Goal: Transaction & Acquisition: Purchase product/service

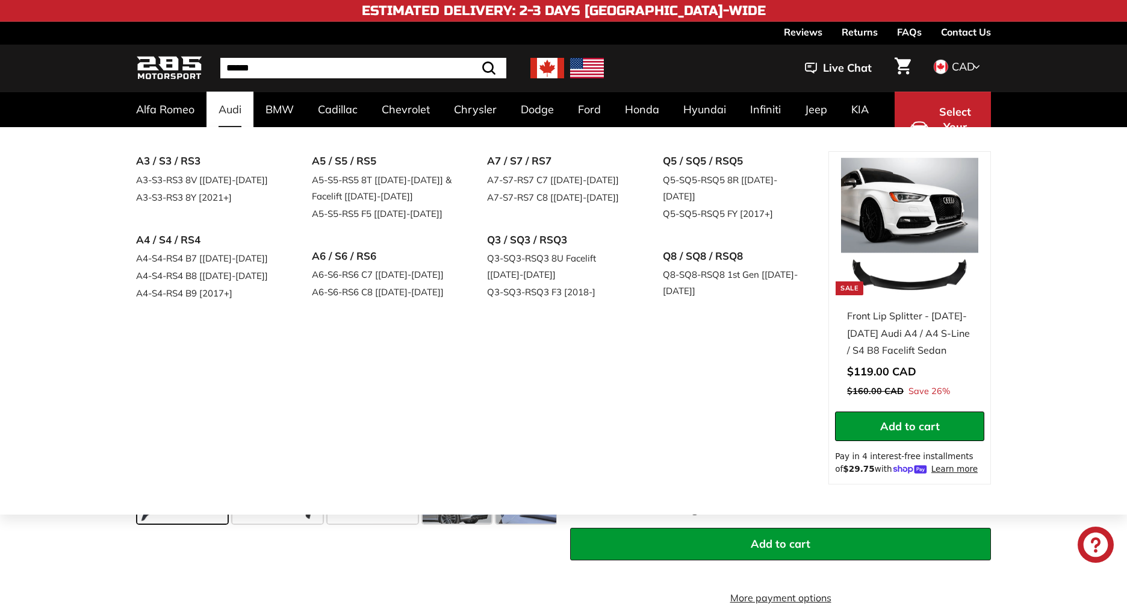
click at [229, 112] on link "Audi" at bounding box center [230, 110] width 47 height 36
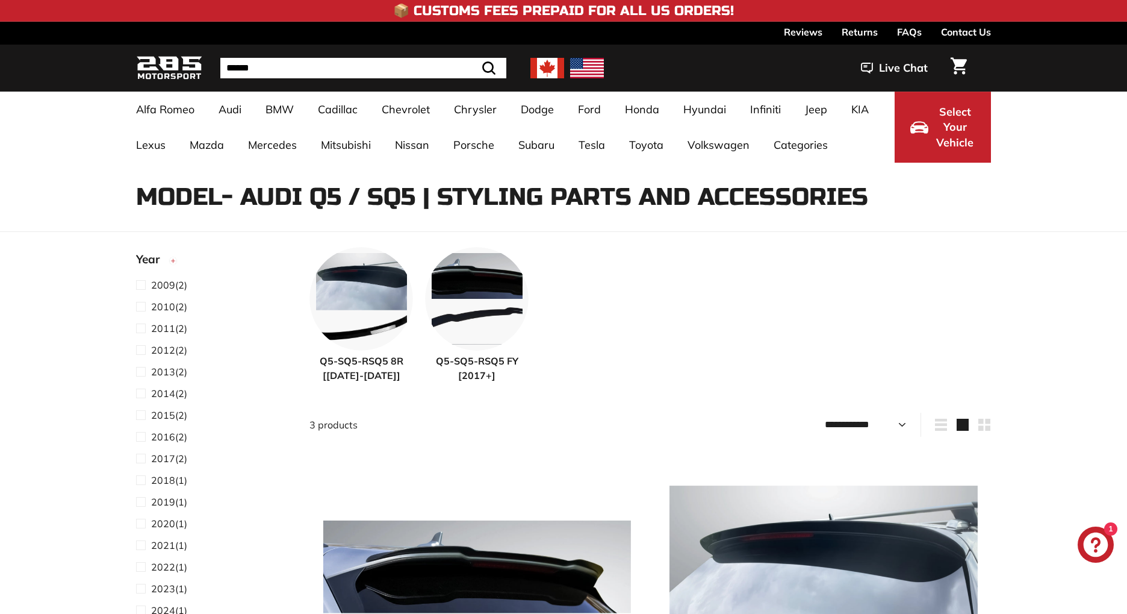
select select "**********"
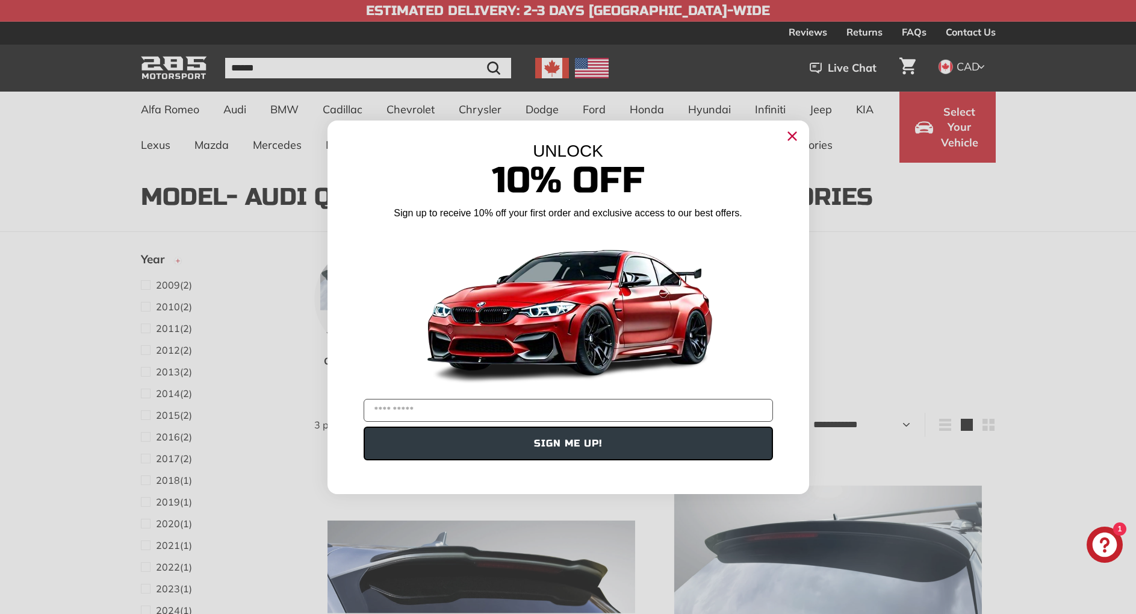
click at [796, 133] on circle "Close dialog" at bounding box center [792, 135] width 18 height 18
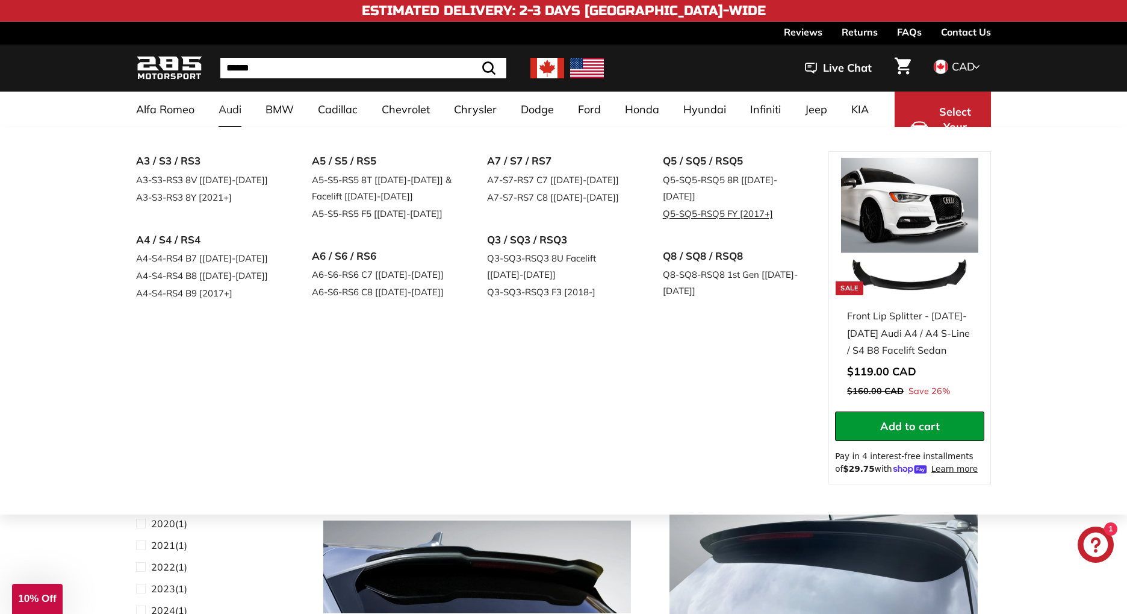
click at [675, 205] on link "Q5-SQ5-RSQ5 FY [2017+]" at bounding box center [734, 213] width 142 height 17
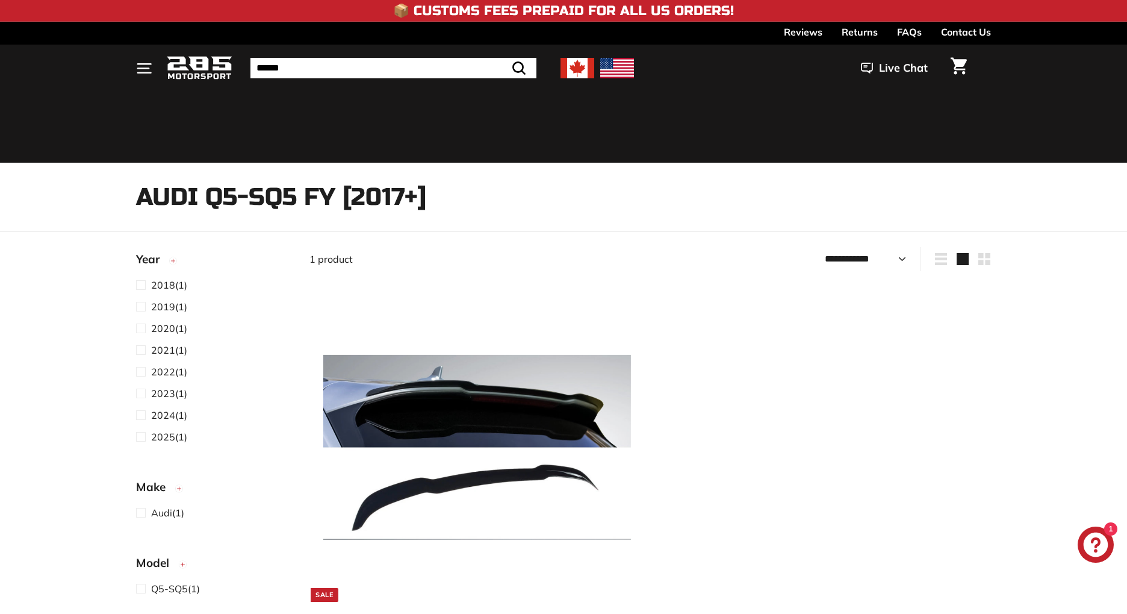
select select "**********"
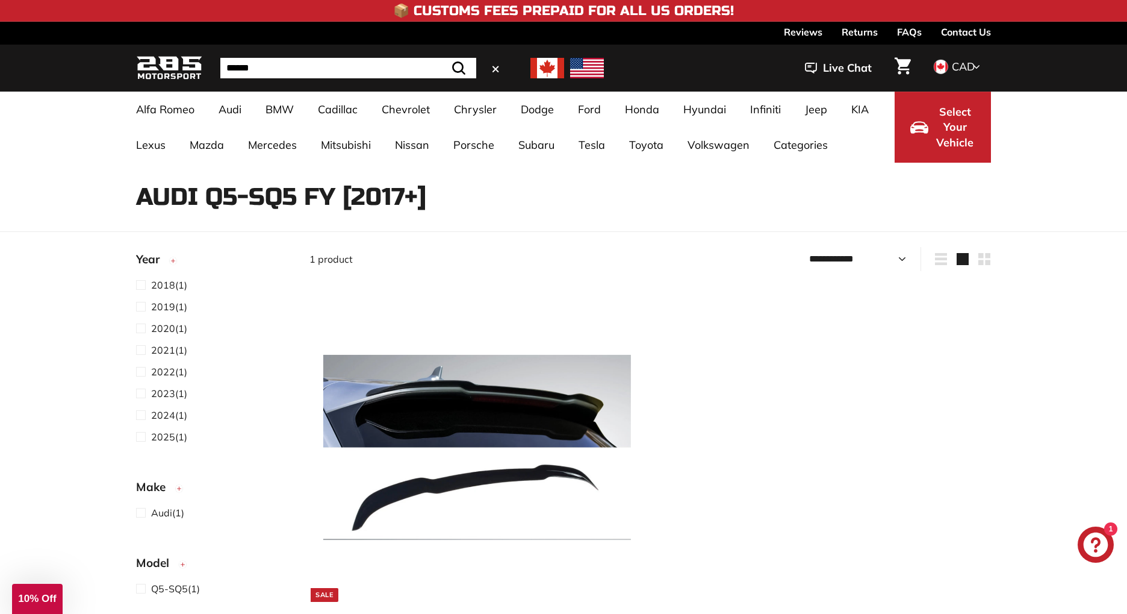
click at [434, 73] on input "Search" at bounding box center [348, 68] width 256 height 20
type input "*"
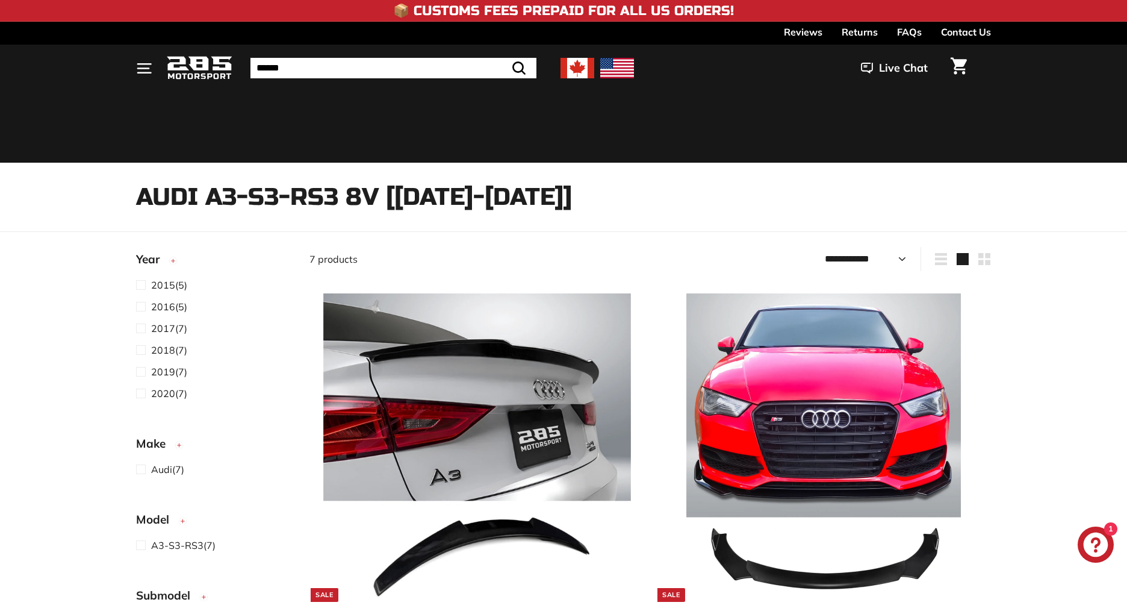
select select "**********"
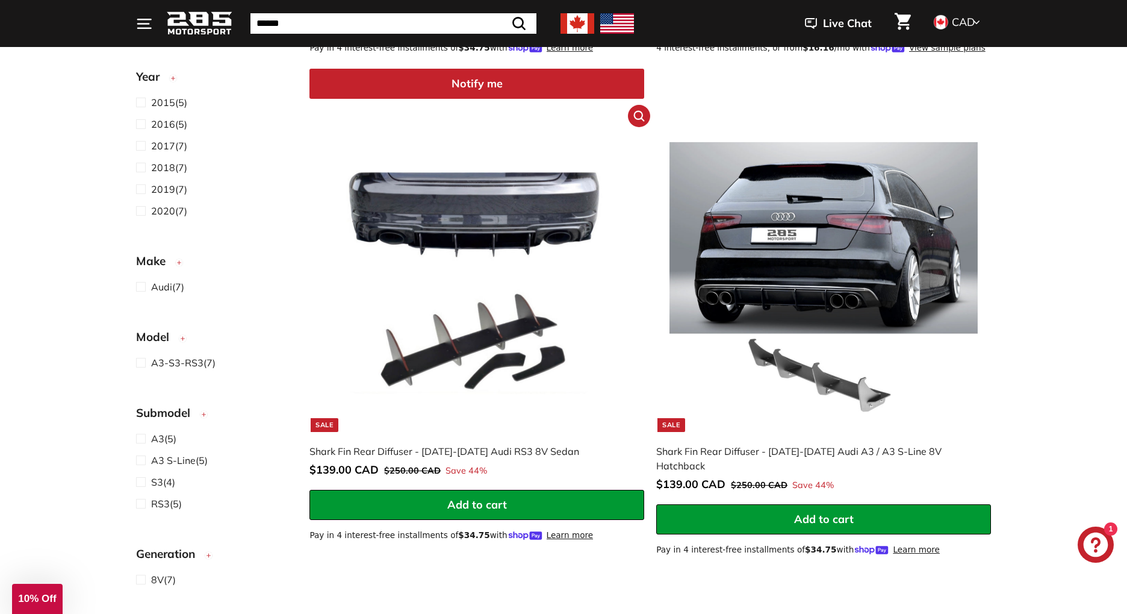
scroll to position [1129, 0]
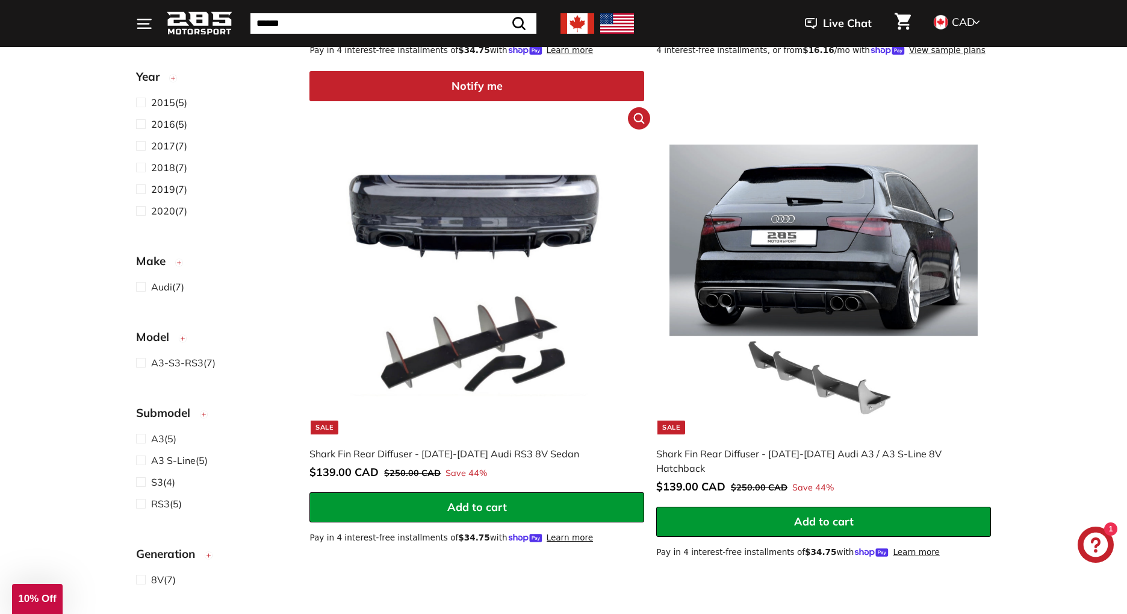
click at [496, 213] on img at bounding box center [477, 280] width 308 height 308
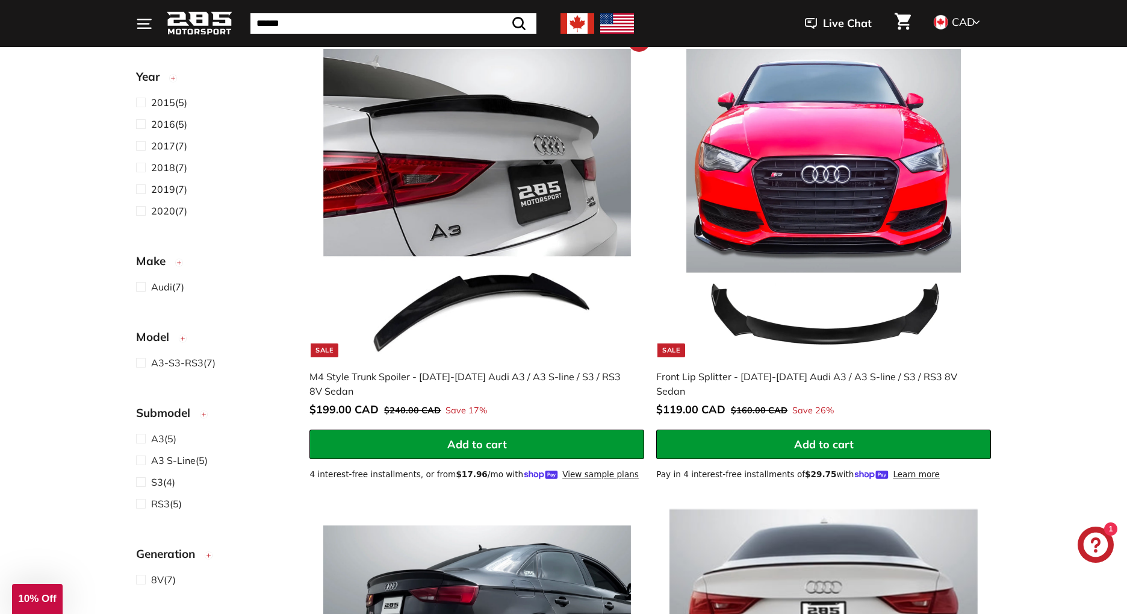
scroll to position [242, 0]
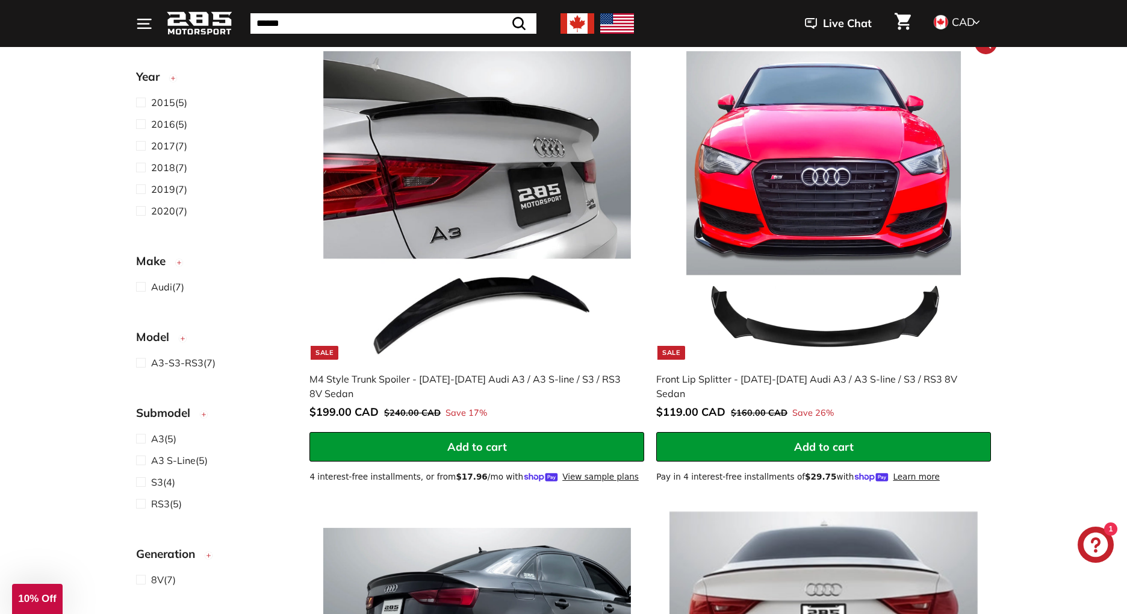
click at [804, 240] on img at bounding box center [824, 205] width 308 height 308
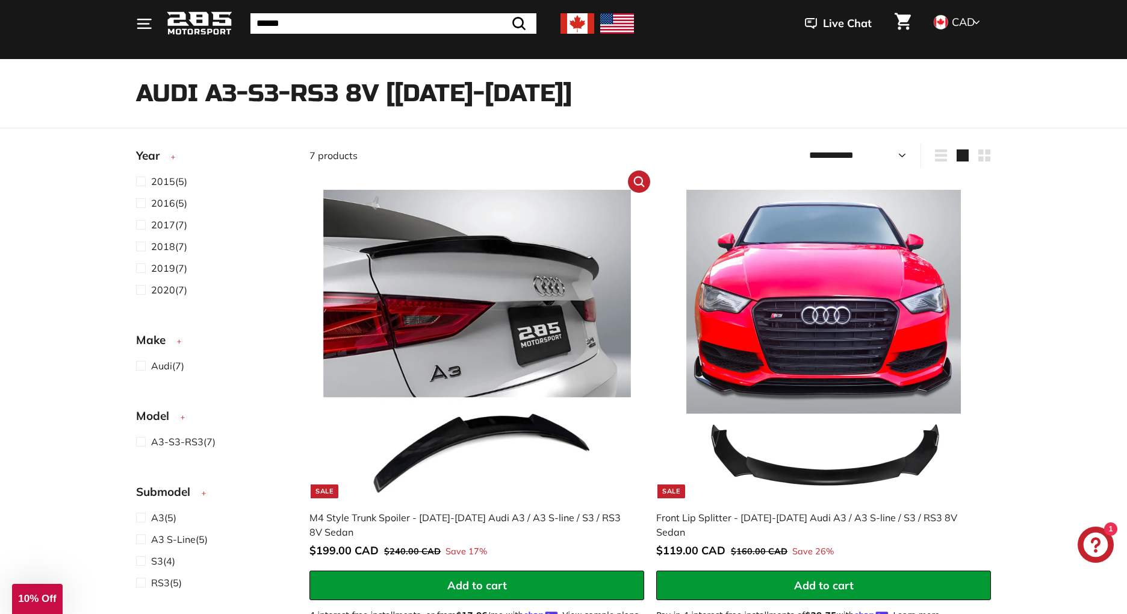
scroll to position [3, 0]
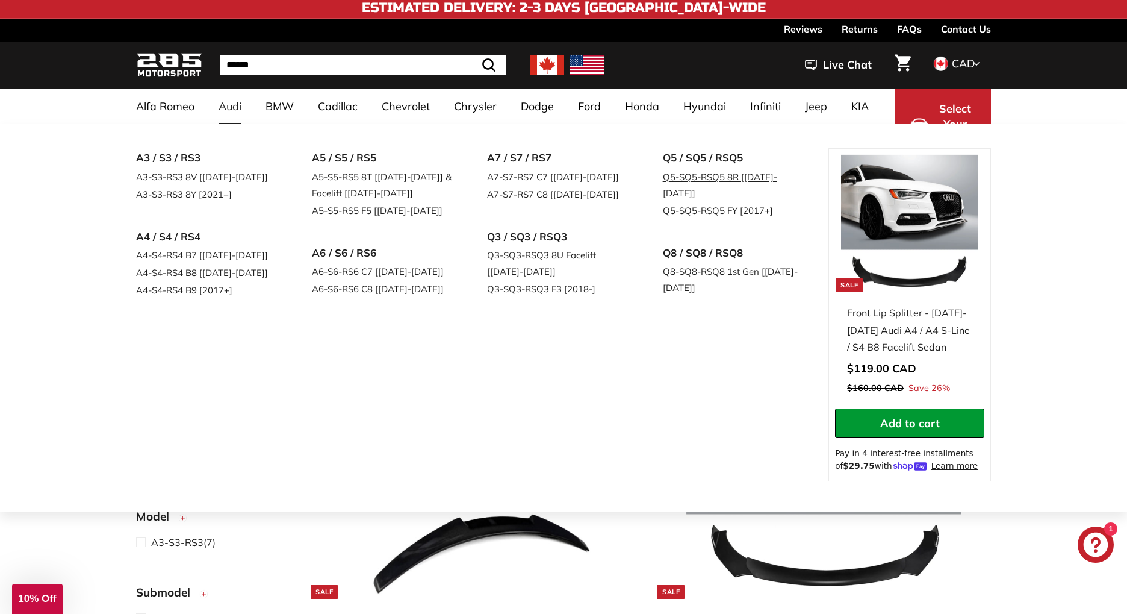
click at [705, 175] on link "Q5-SQ5-RSQ5 8R [[DATE]-[DATE]]" at bounding box center [734, 185] width 142 height 34
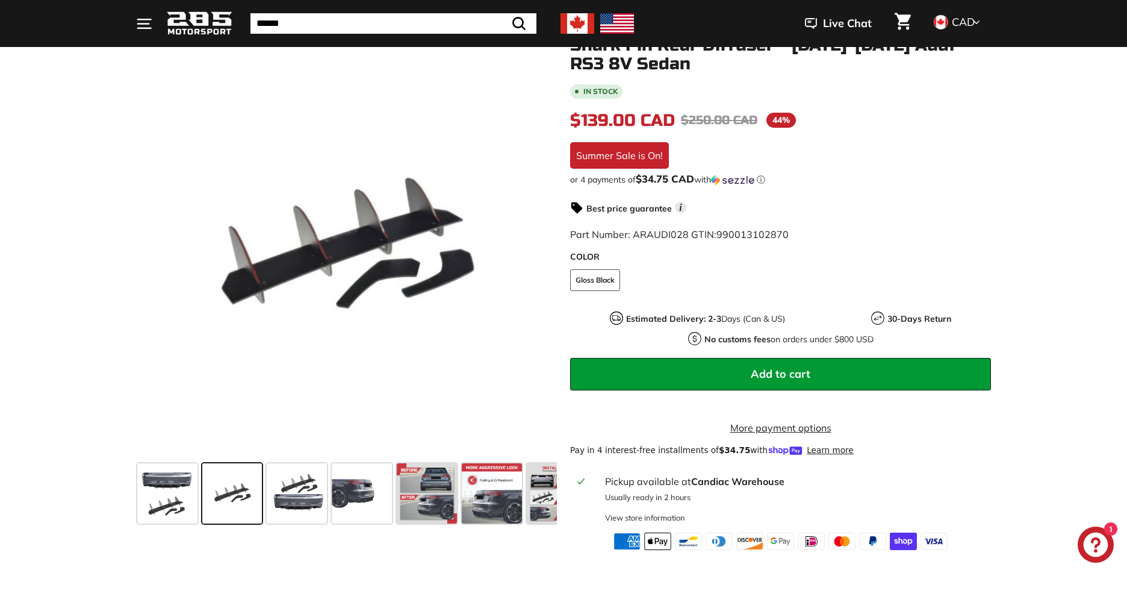
click at [540, 256] on icon at bounding box center [540, 249] width 28 height 28
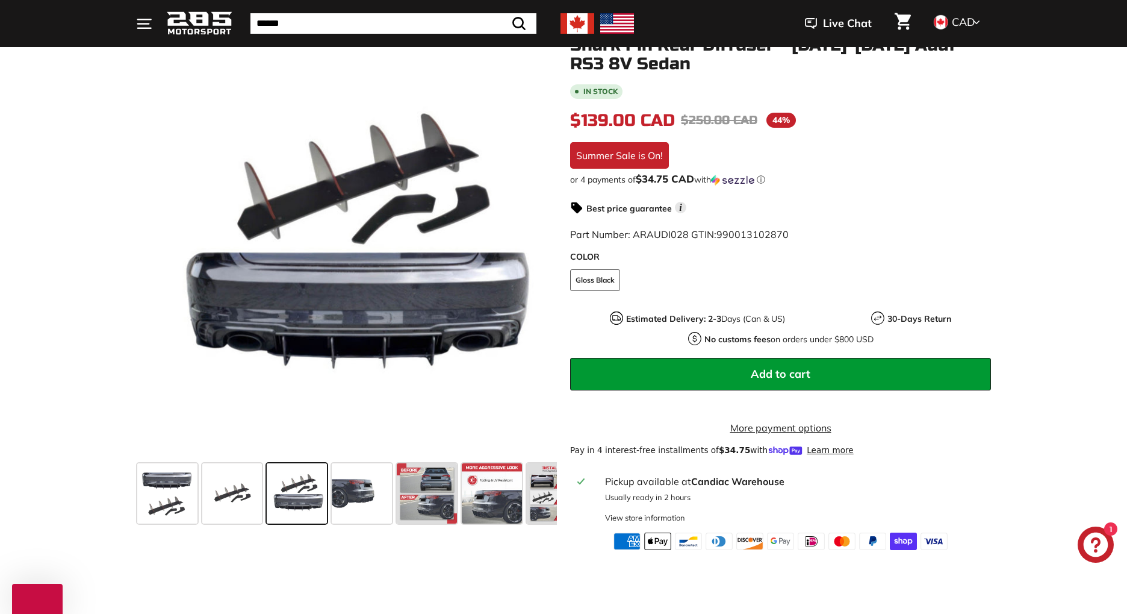
click at [540, 256] on icon at bounding box center [540, 249] width 28 height 28
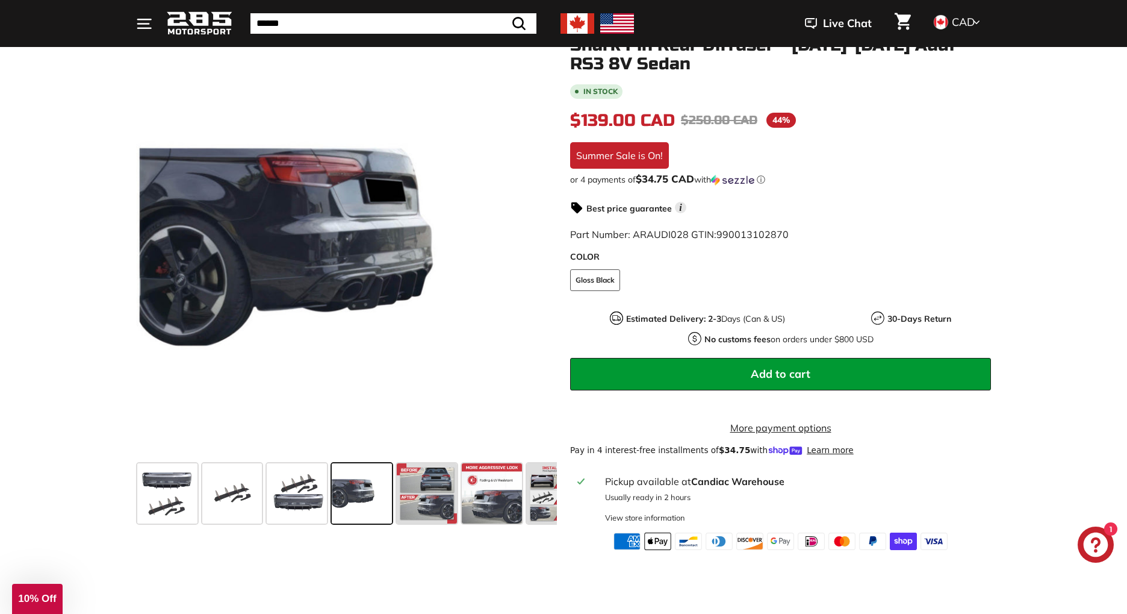
click at [540, 256] on icon at bounding box center [540, 249] width 28 height 28
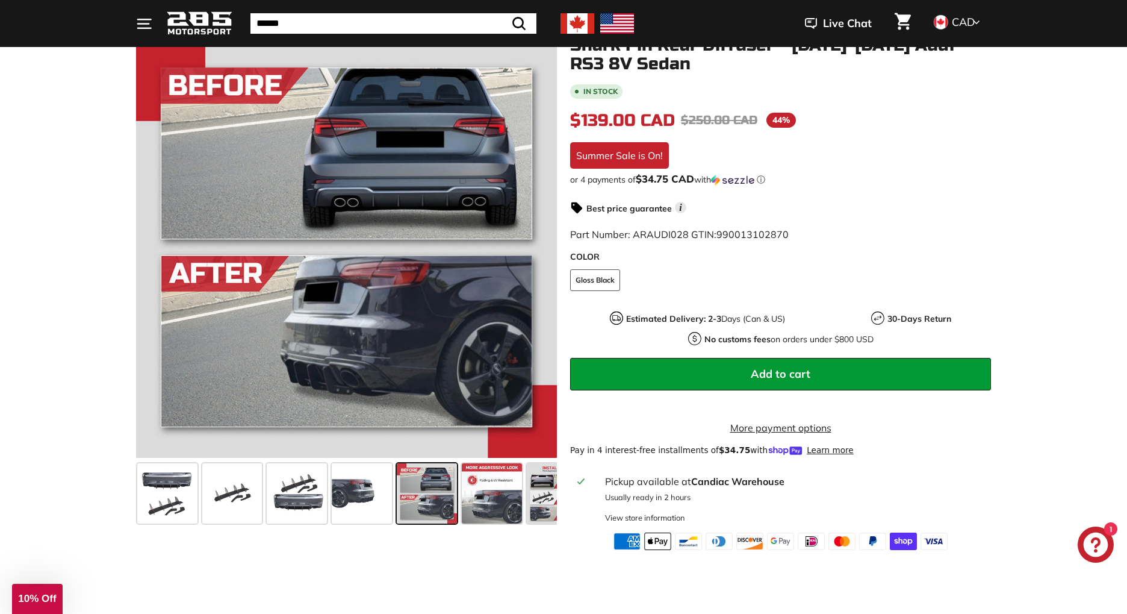
click at [540, 256] on icon at bounding box center [540, 249] width 28 height 28
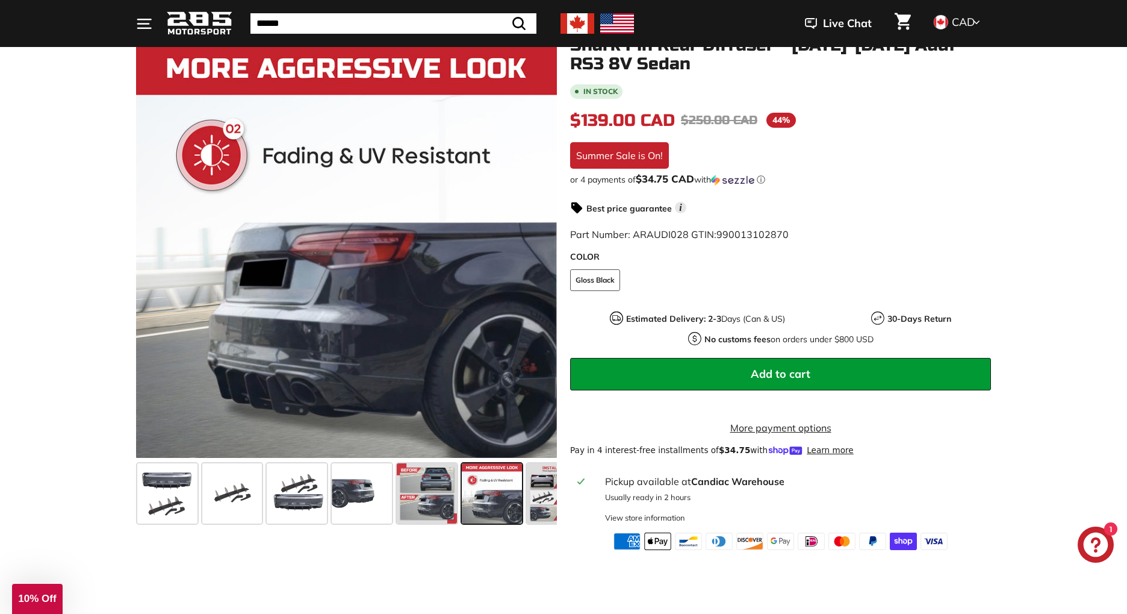
click at [540, 256] on icon at bounding box center [540, 249] width 28 height 28
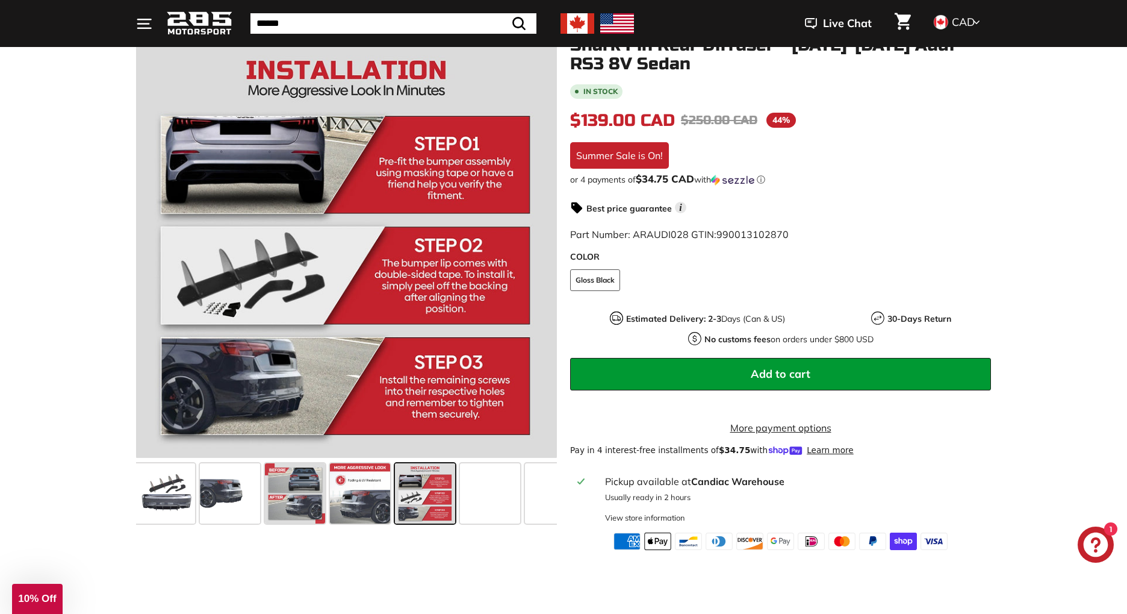
scroll to position [0, 163]
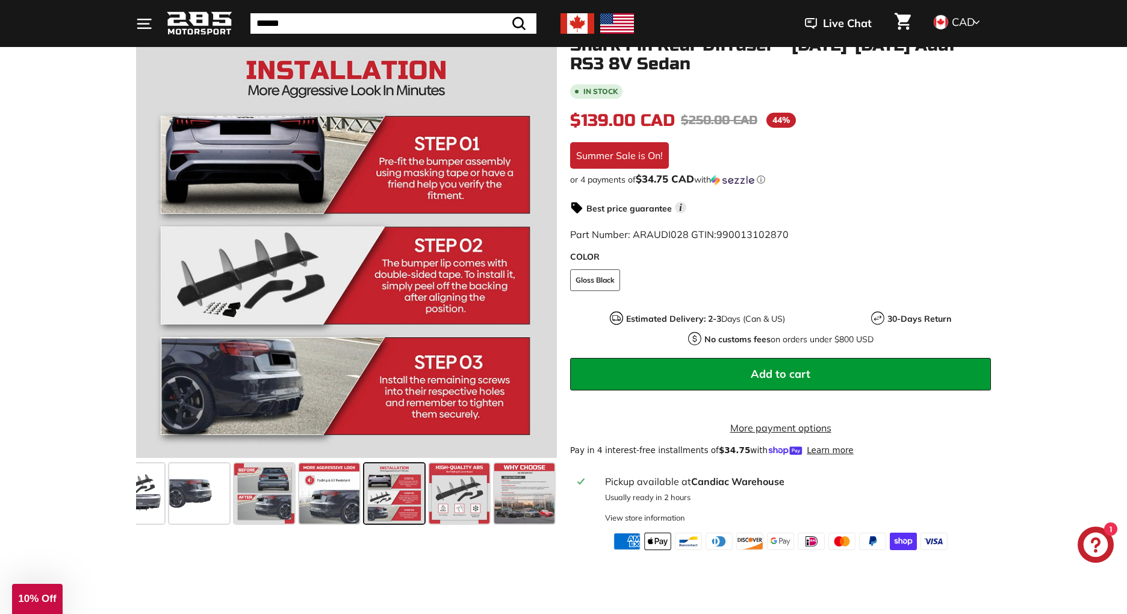
click at [540, 256] on icon at bounding box center [540, 249] width 28 height 28
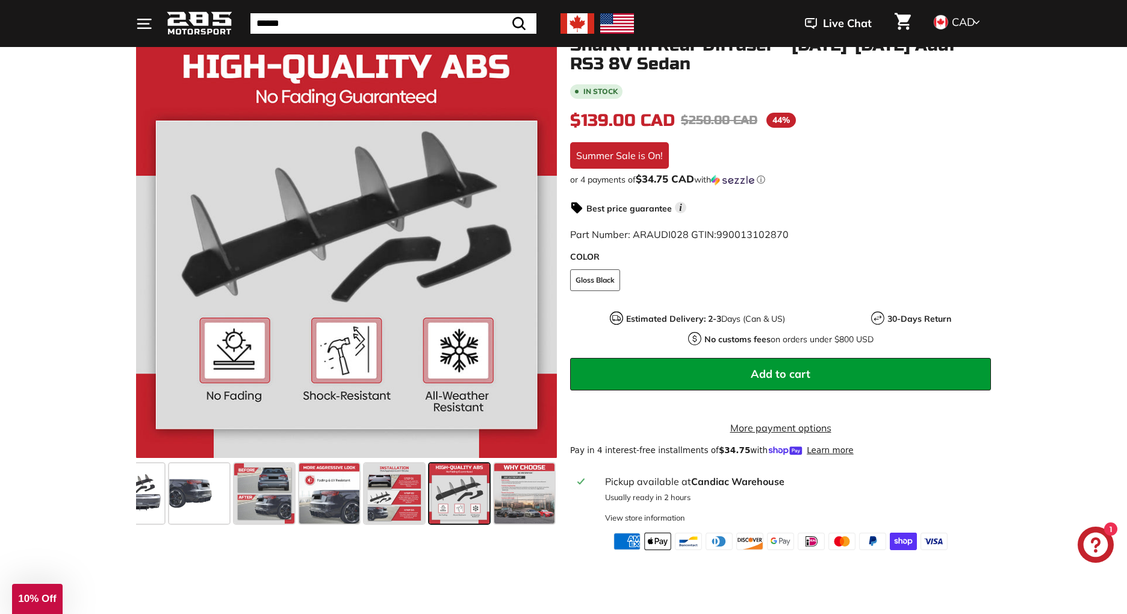
click at [540, 256] on icon at bounding box center [540, 249] width 28 height 28
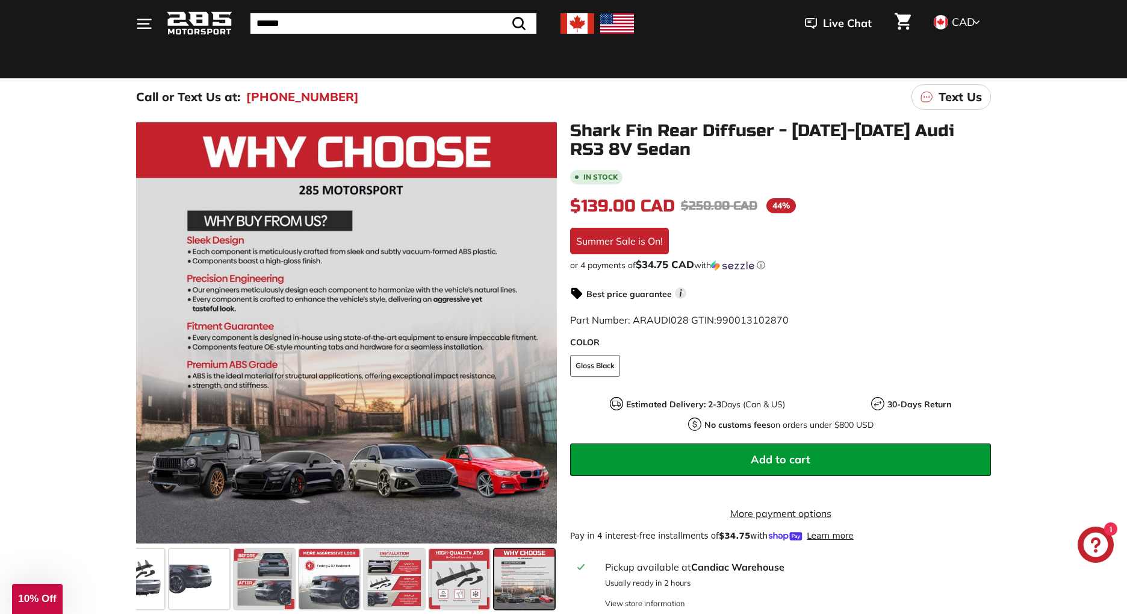
scroll to position [82, 0]
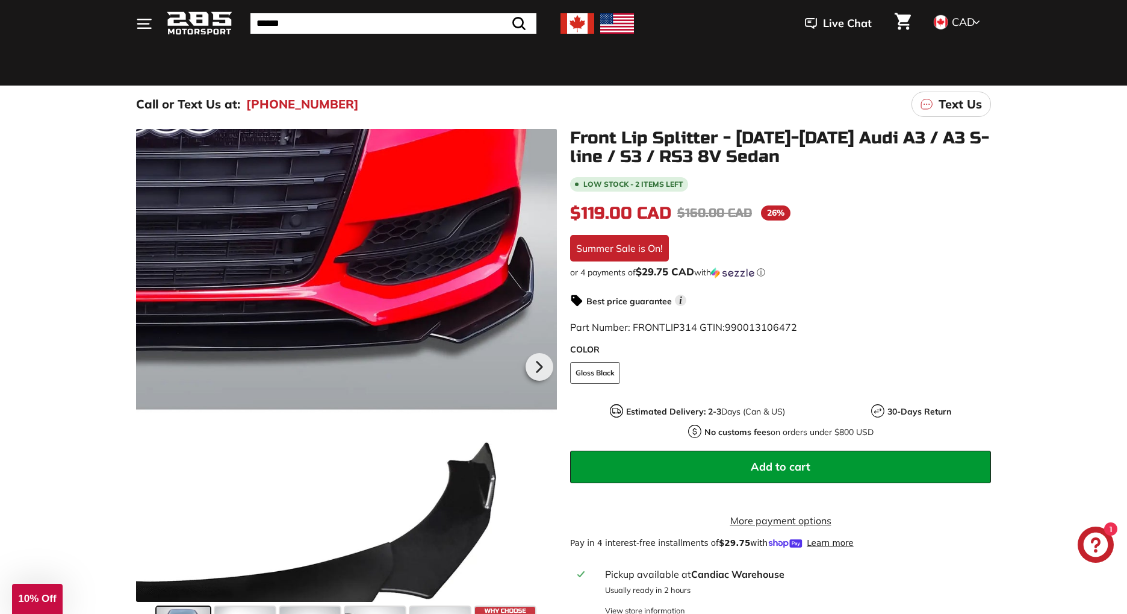
scroll to position [203, 0]
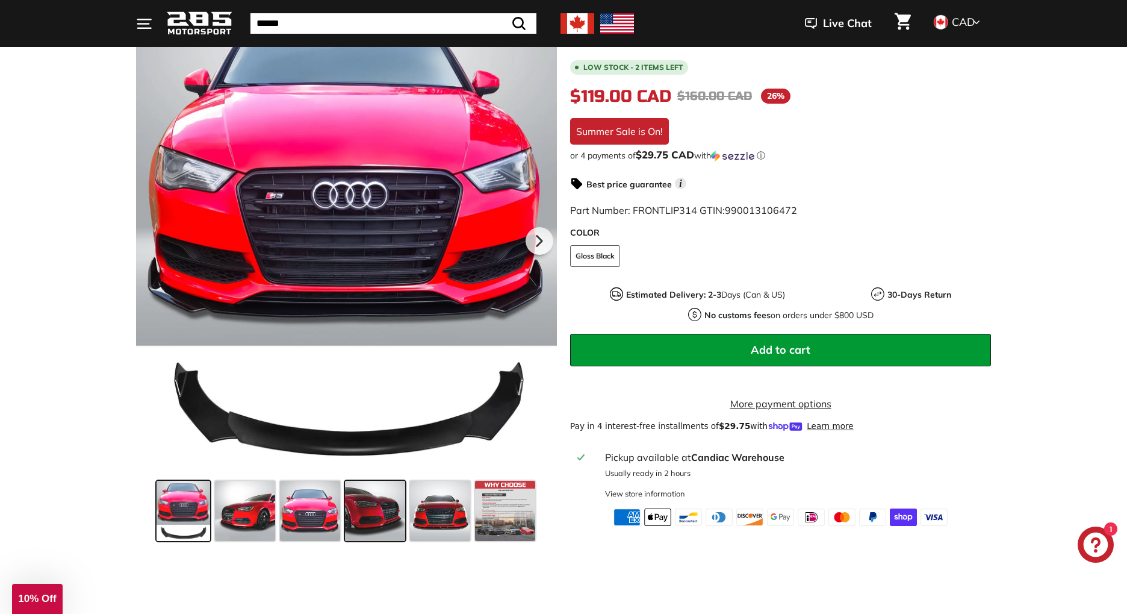
click at [358, 512] on span at bounding box center [375, 511] width 60 height 60
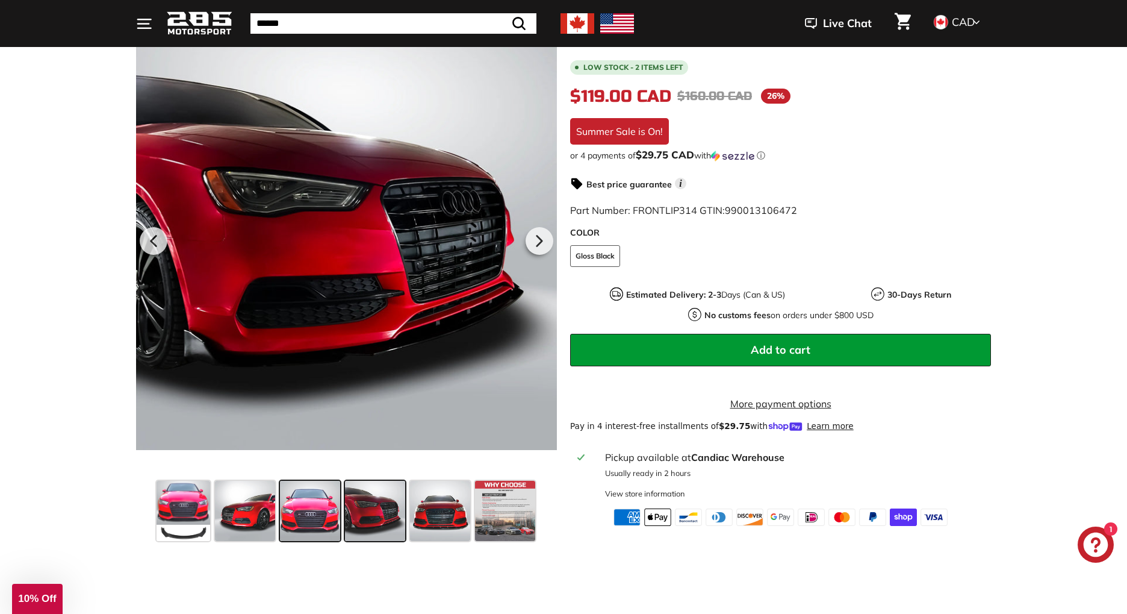
click at [314, 520] on span at bounding box center [310, 511] width 60 height 60
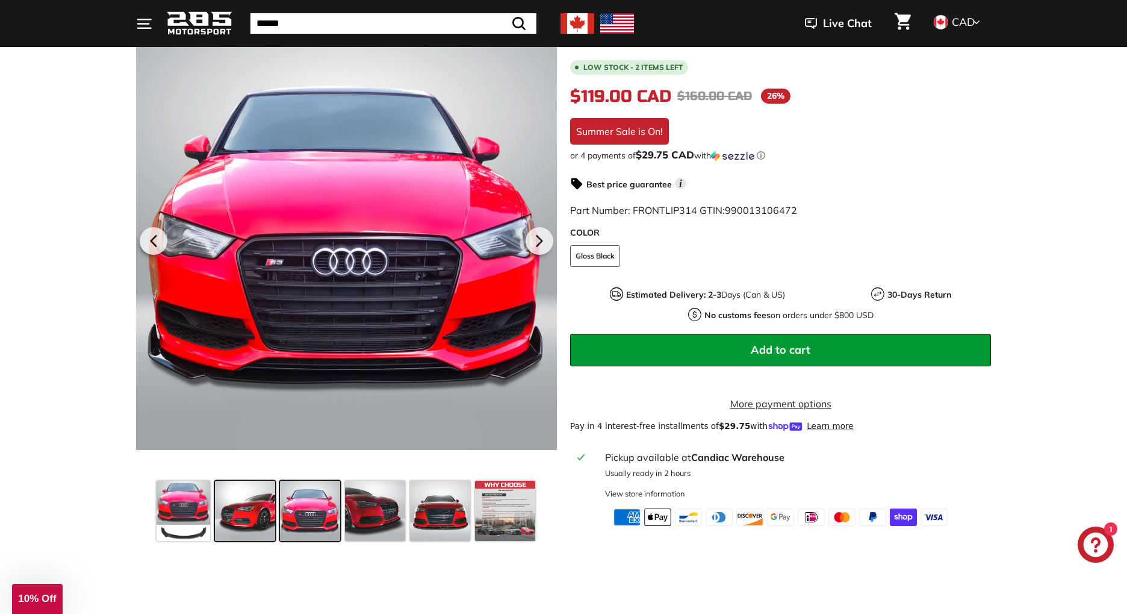
click at [263, 519] on span at bounding box center [245, 511] width 60 height 60
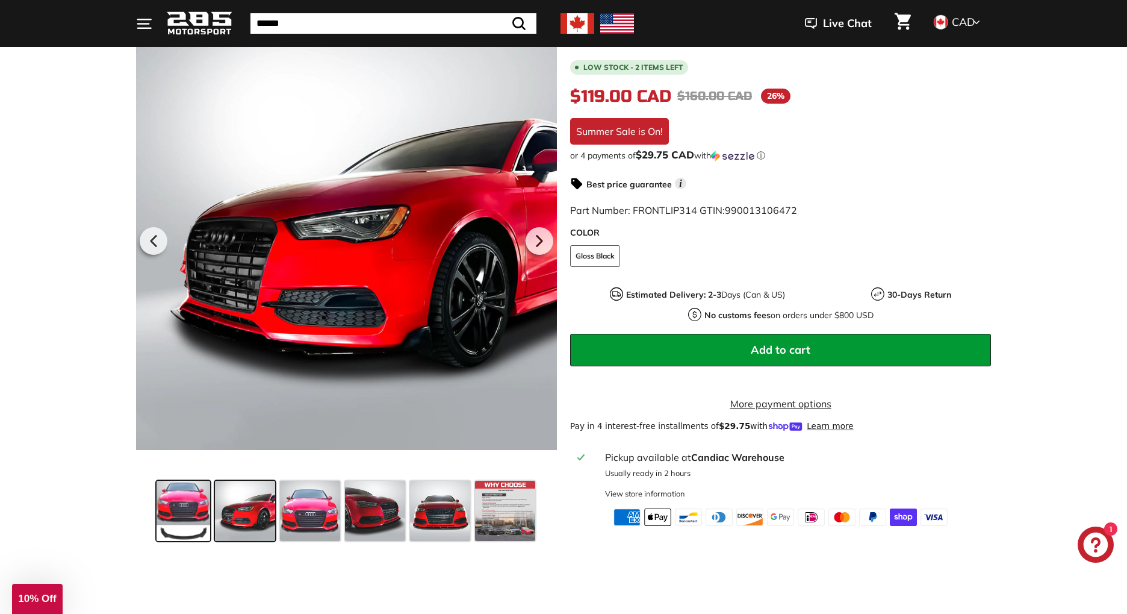
click at [196, 523] on span at bounding box center [184, 511] width 54 height 60
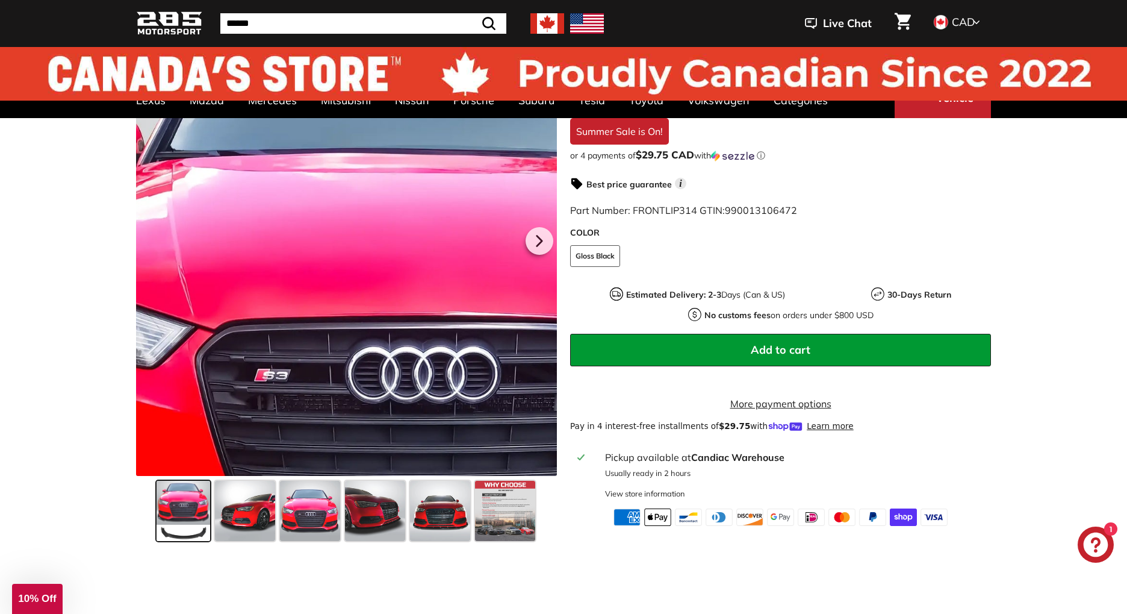
scroll to position [19, 0]
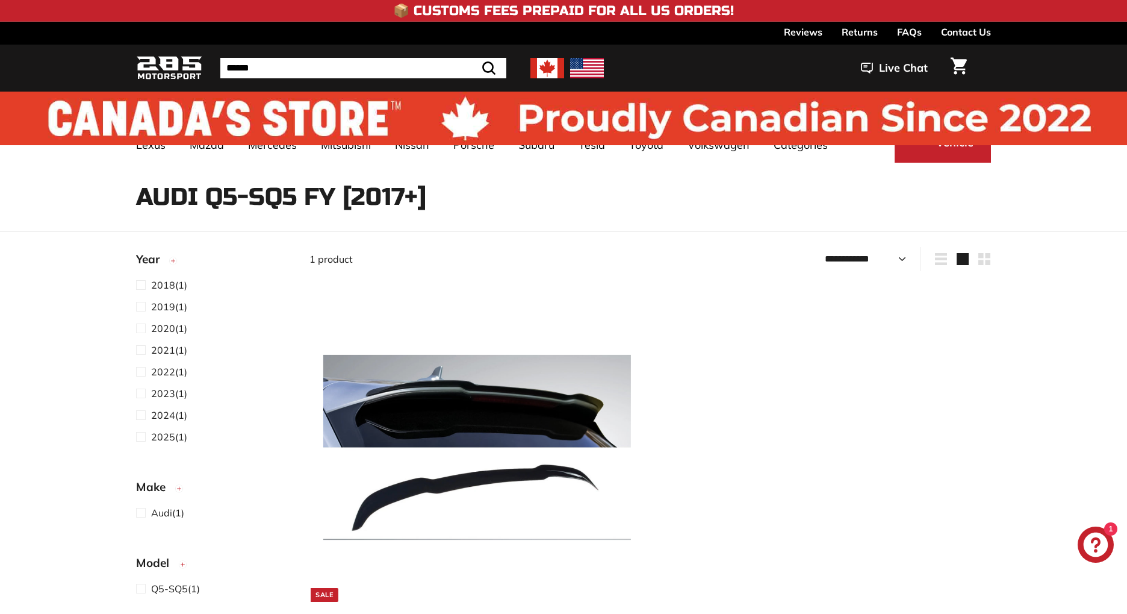
select select "**********"
